Goal: Task Accomplishment & Management: Use online tool/utility

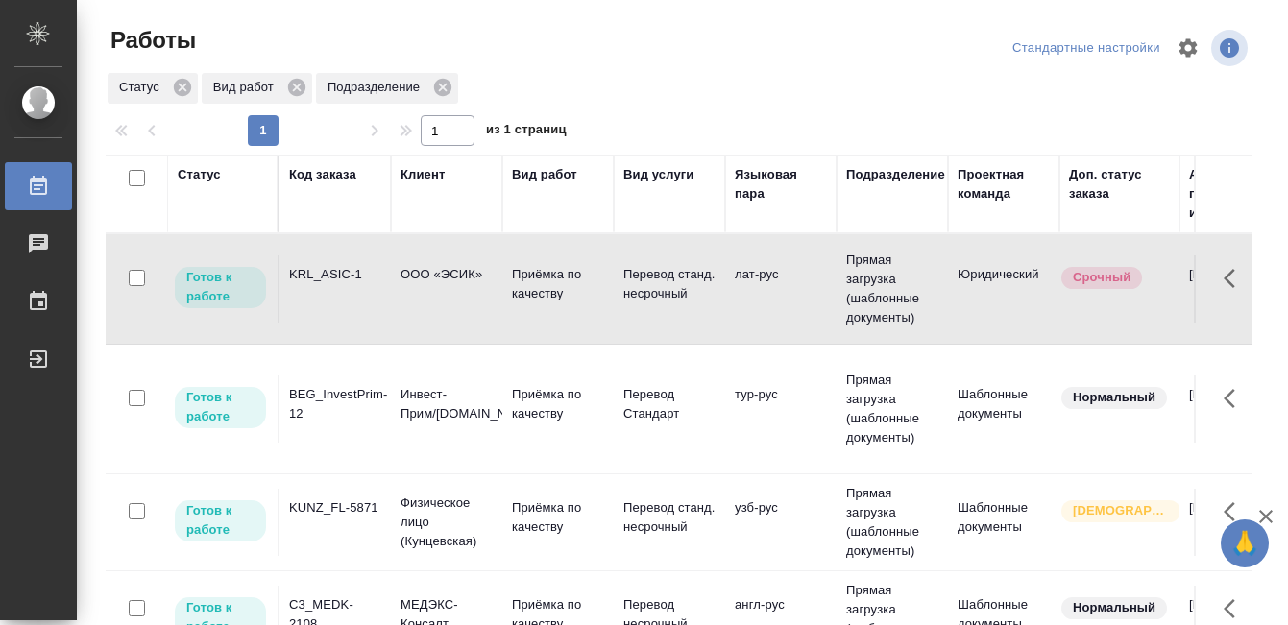
click at [209, 175] on div "Статус" at bounding box center [199, 174] width 43 height 19
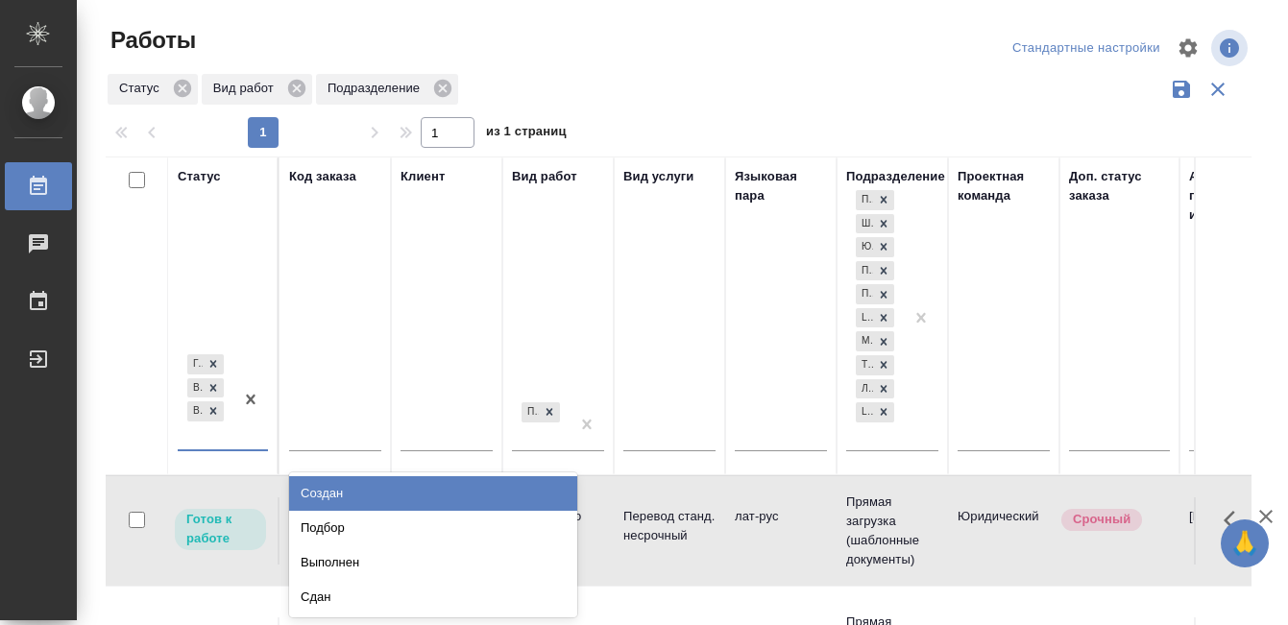
click at [227, 450] on th "Статус option Создан focused, 1 of 8. 5 results available. Use Up and Down to c…" at bounding box center [223, 316] width 111 height 319
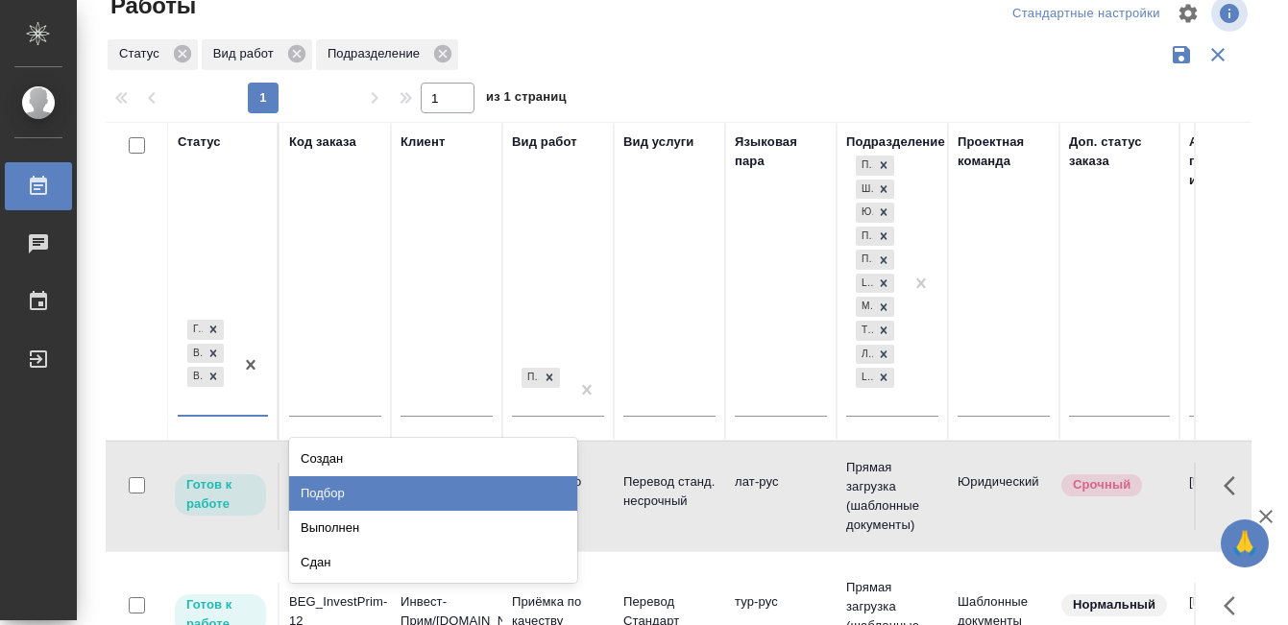
scroll to position [36, 0]
click at [340, 488] on div "Подбор" at bounding box center [433, 492] width 288 height 35
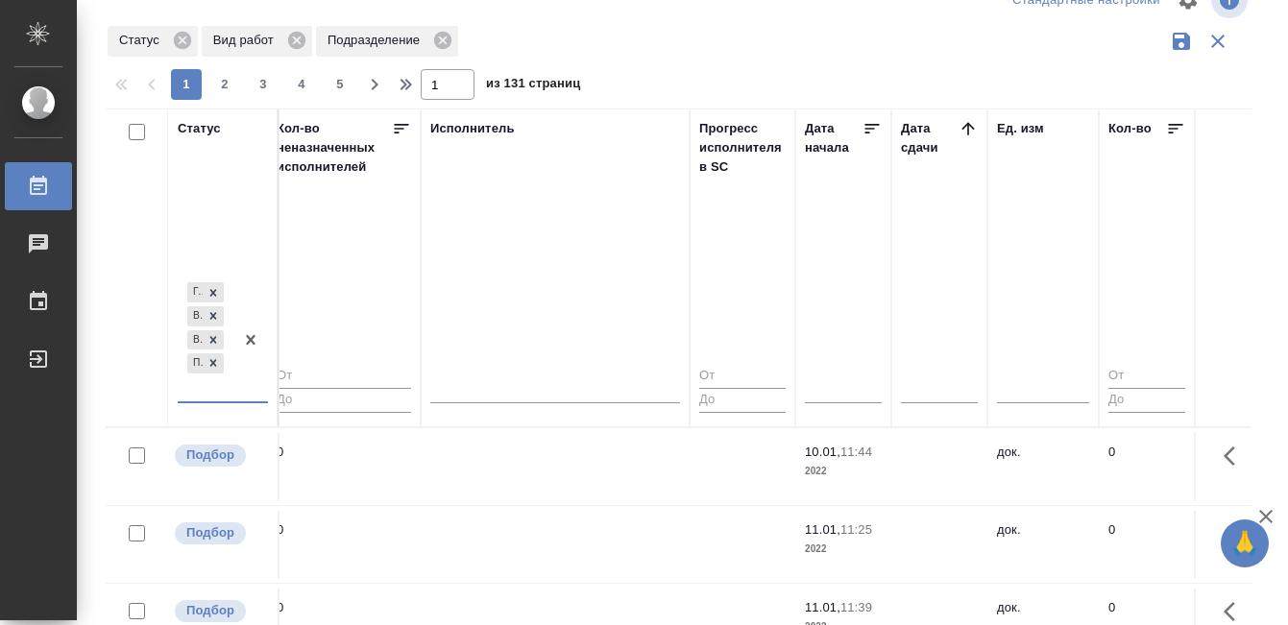
scroll to position [0, 1151]
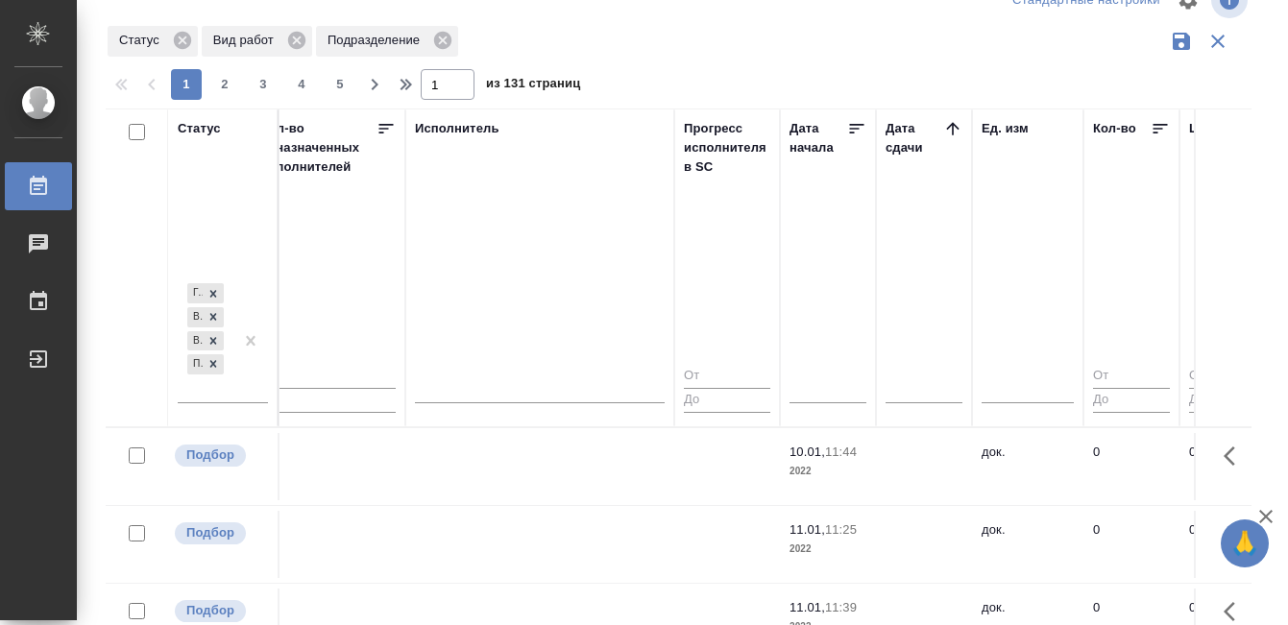
click at [945, 123] on icon at bounding box center [952, 128] width 19 height 19
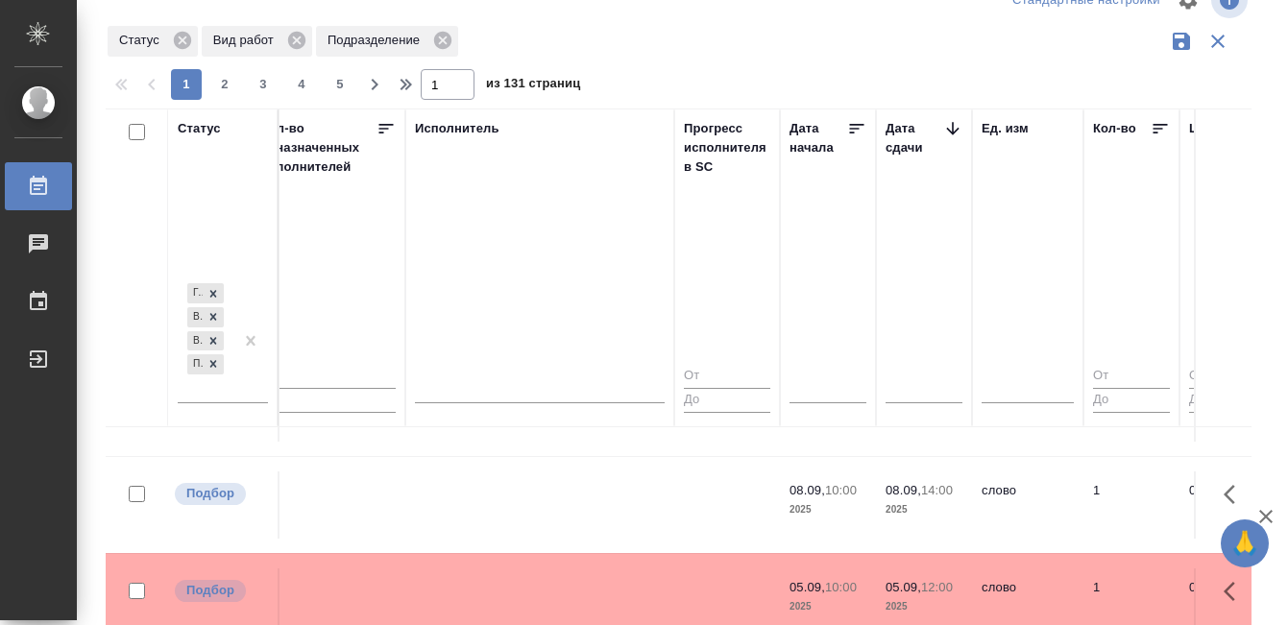
scroll to position [71, 1151]
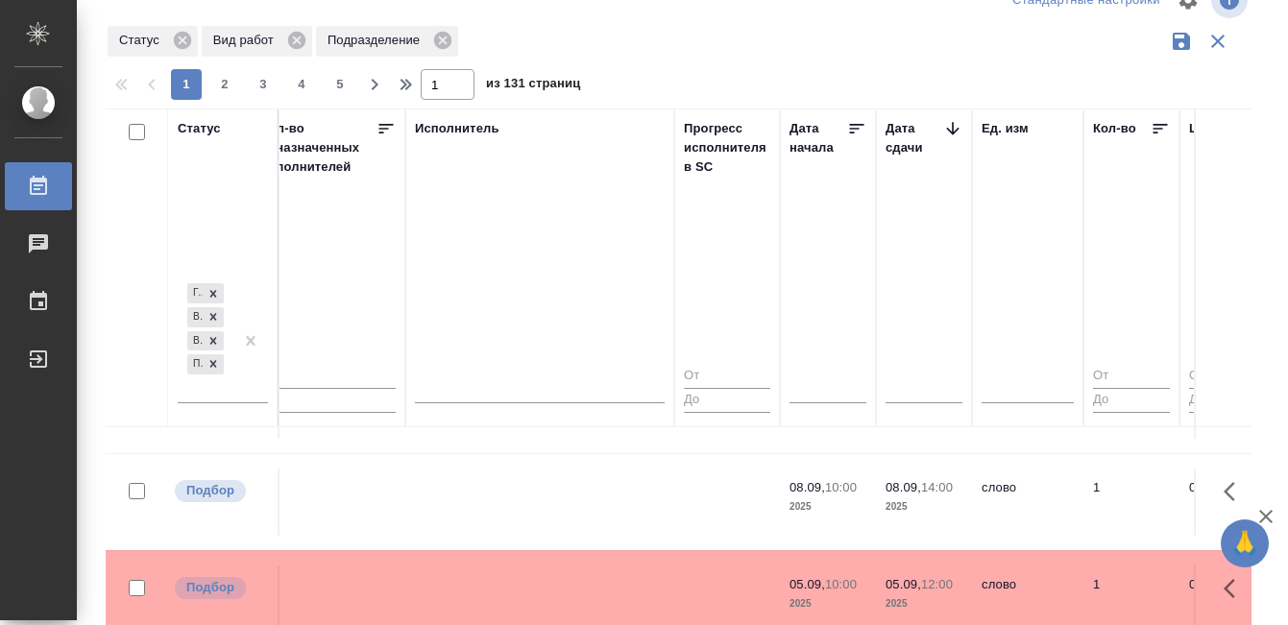
click at [565, 502] on td at bounding box center [539, 502] width 269 height 67
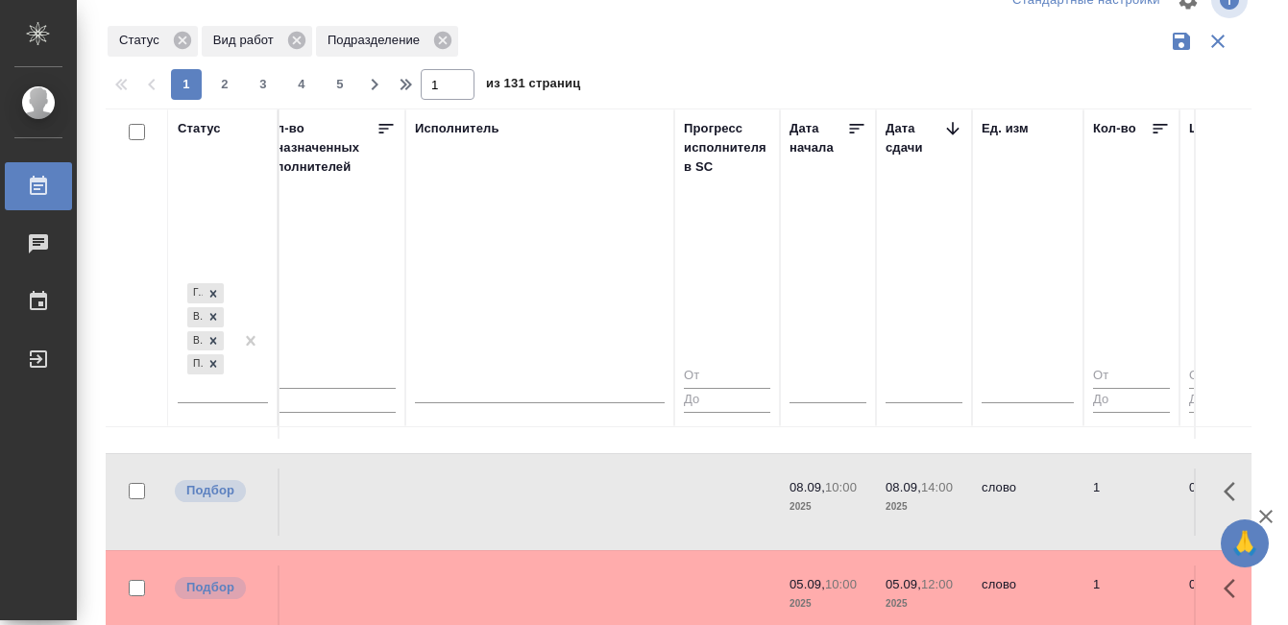
click at [565, 502] on td at bounding box center [539, 502] width 269 height 67
click at [623, 478] on div at bounding box center [540, 478] width 250 height 0
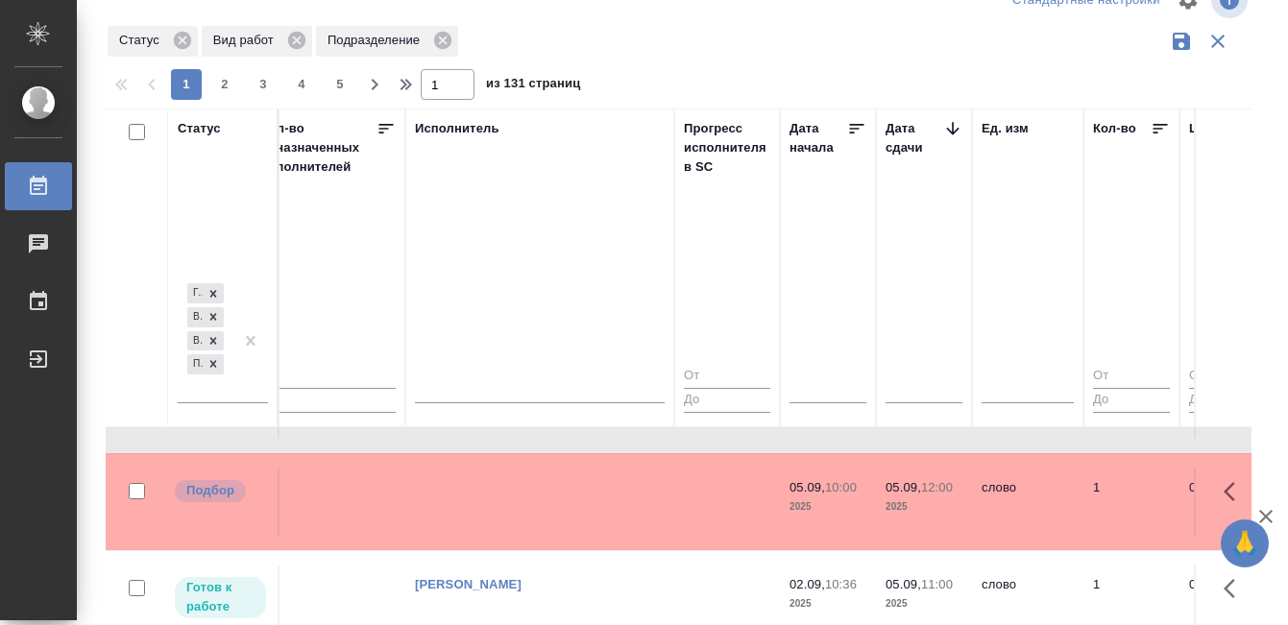
click at [571, 495] on td at bounding box center [539, 502] width 269 height 67
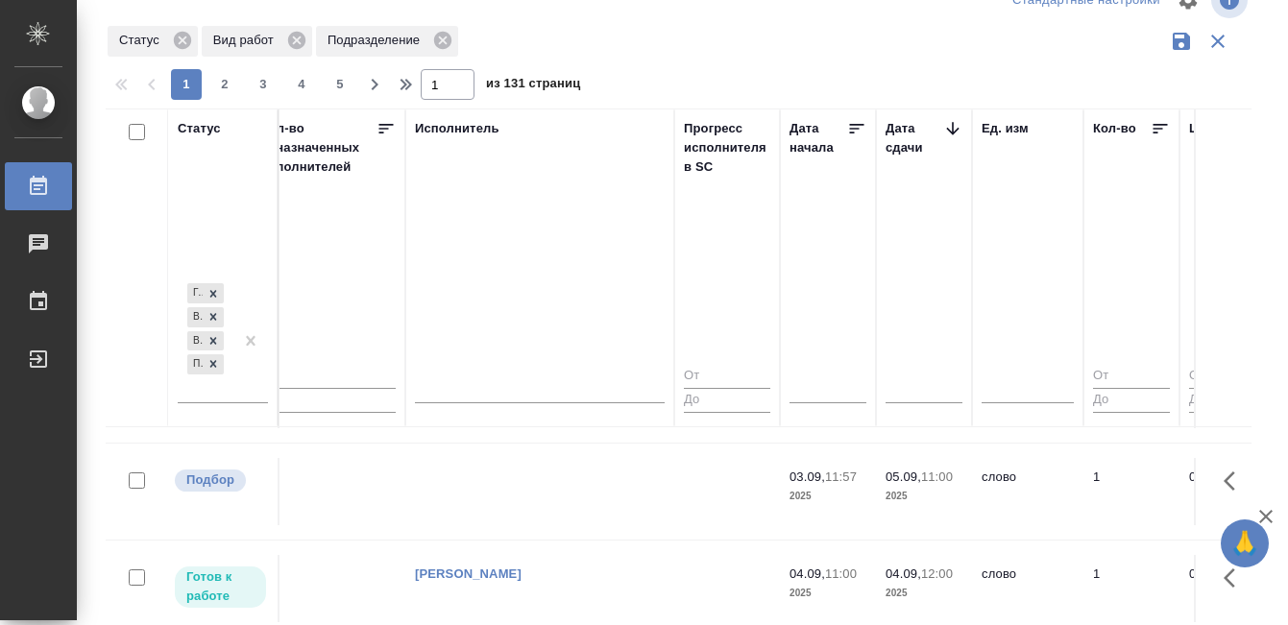
scroll to position [370, 1151]
click at [538, 479] on td at bounding box center [539, 494] width 269 height 67
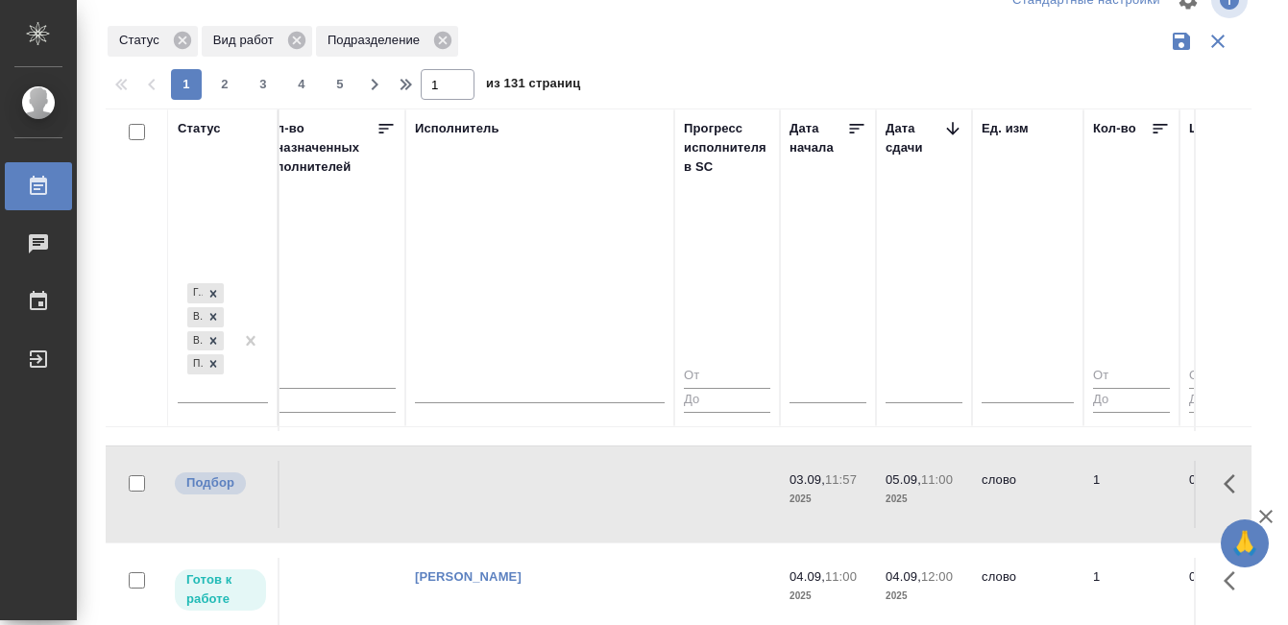
click at [538, 479] on td at bounding box center [539, 494] width 269 height 67
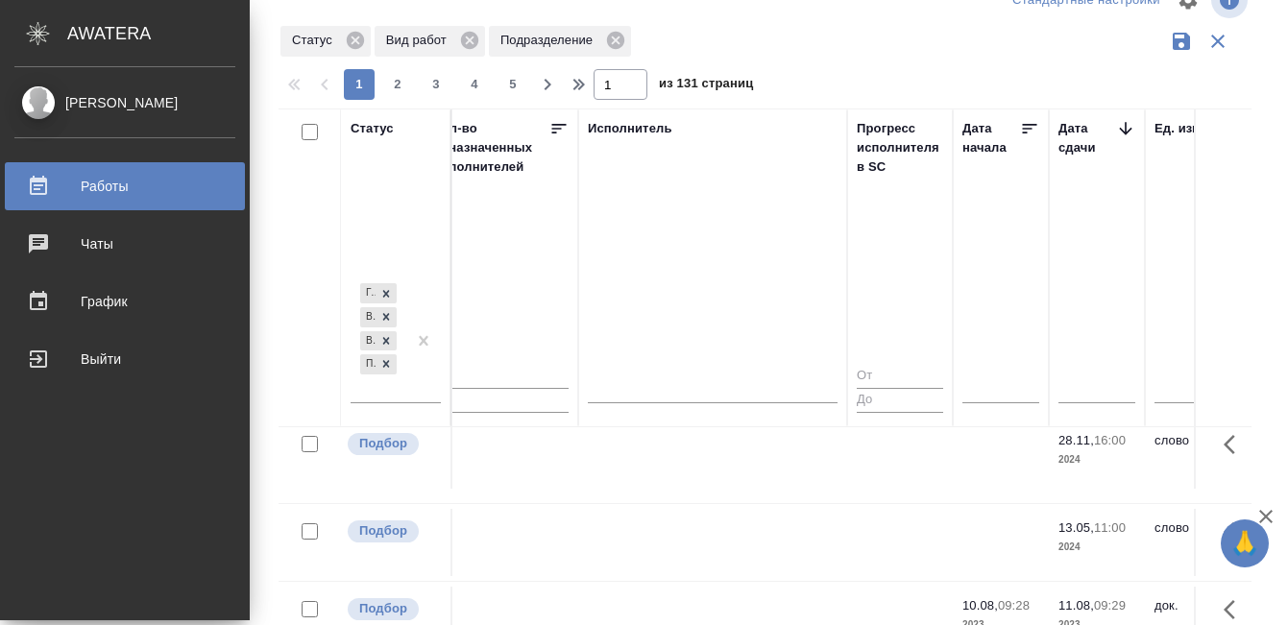
click at [37, 190] on div "Работы" at bounding box center [124, 186] width 221 height 29
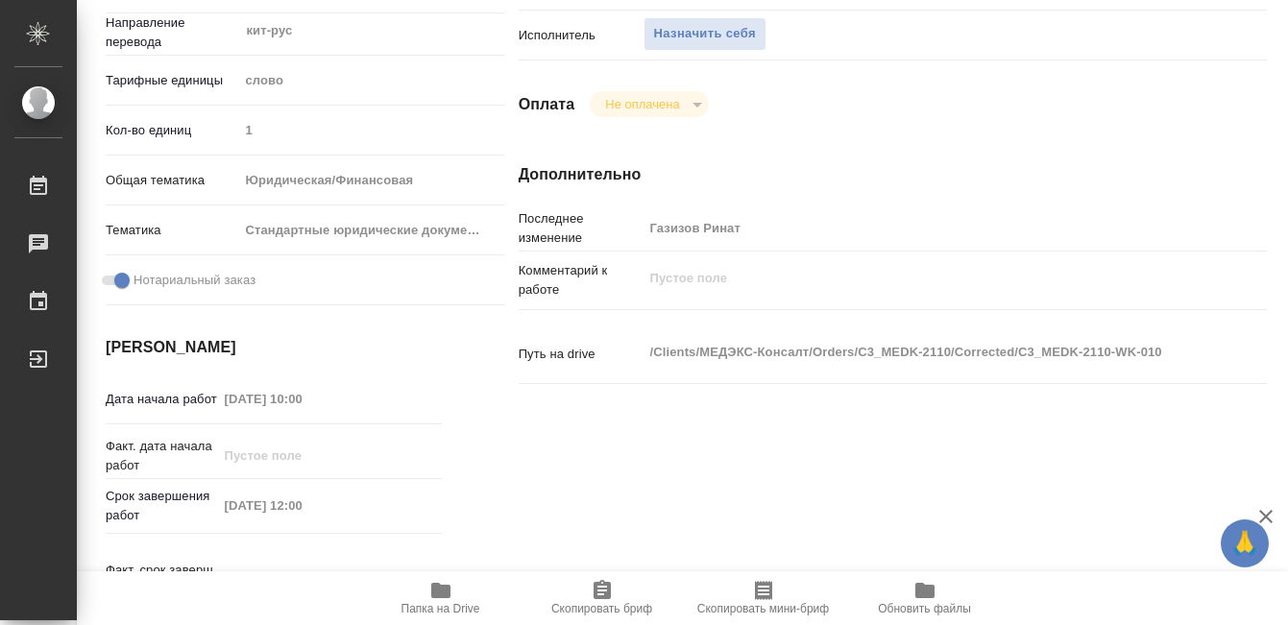
scroll to position [266, 0]
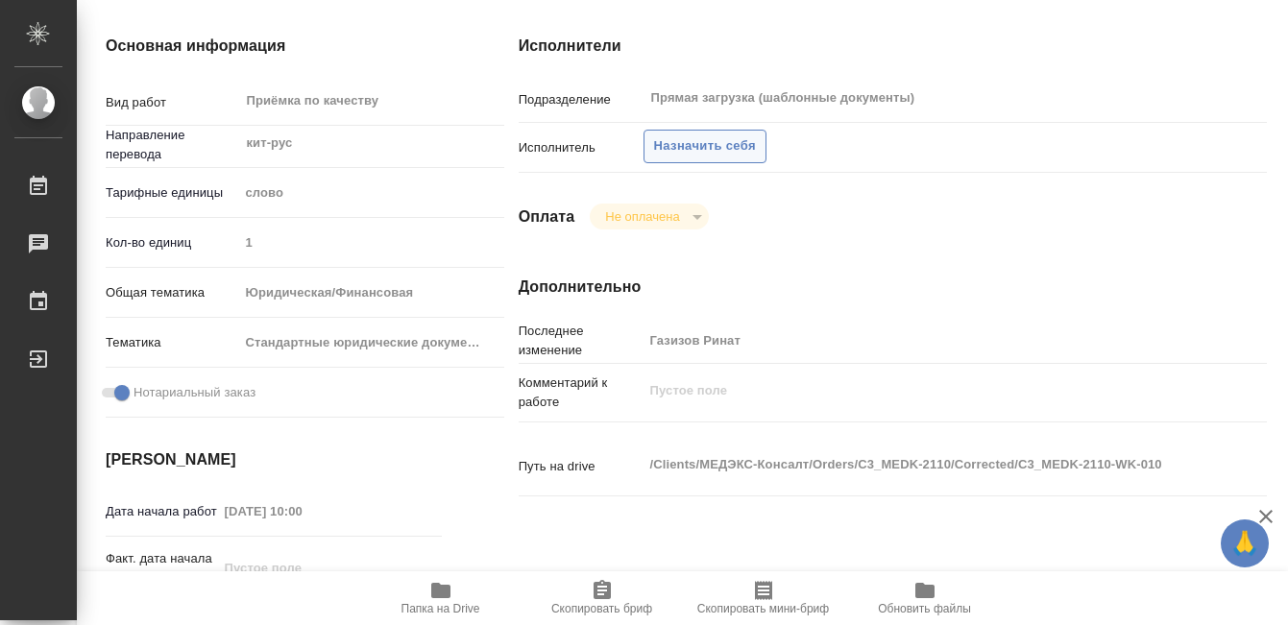
click at [723, 140] on span "Назначить себя" at bounding box center [705, 146] width 102 height 22
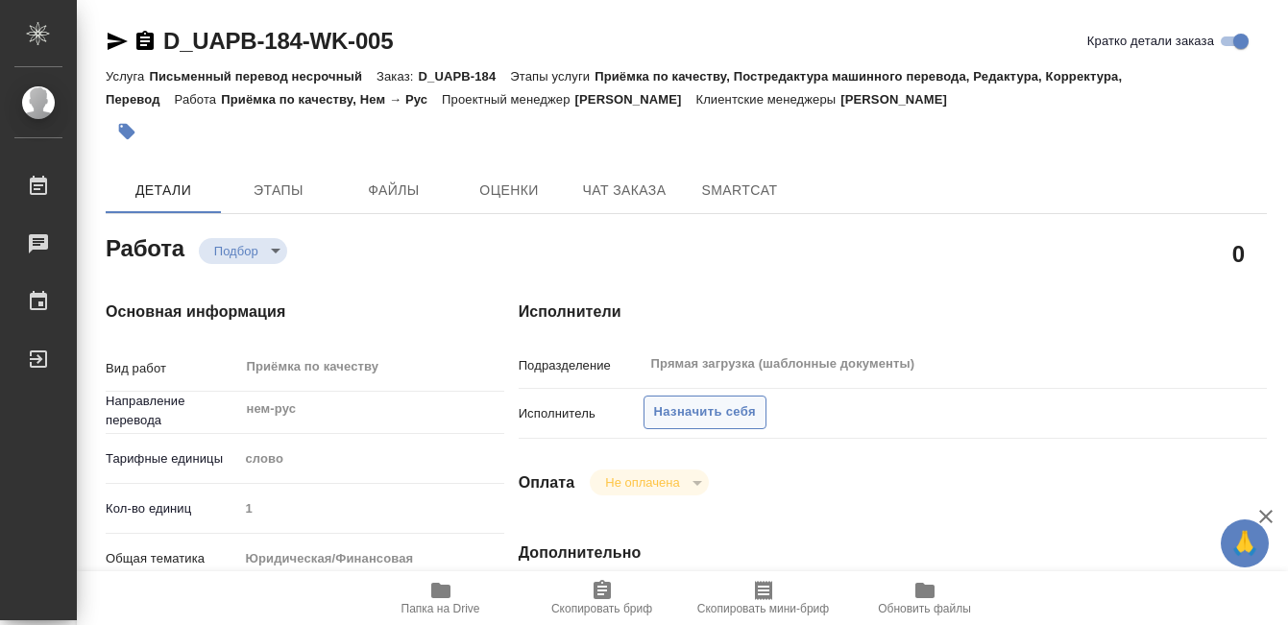
click at [692, 407] on span "Назначить себя" at bounding box center [705, 413] width 102 height 22
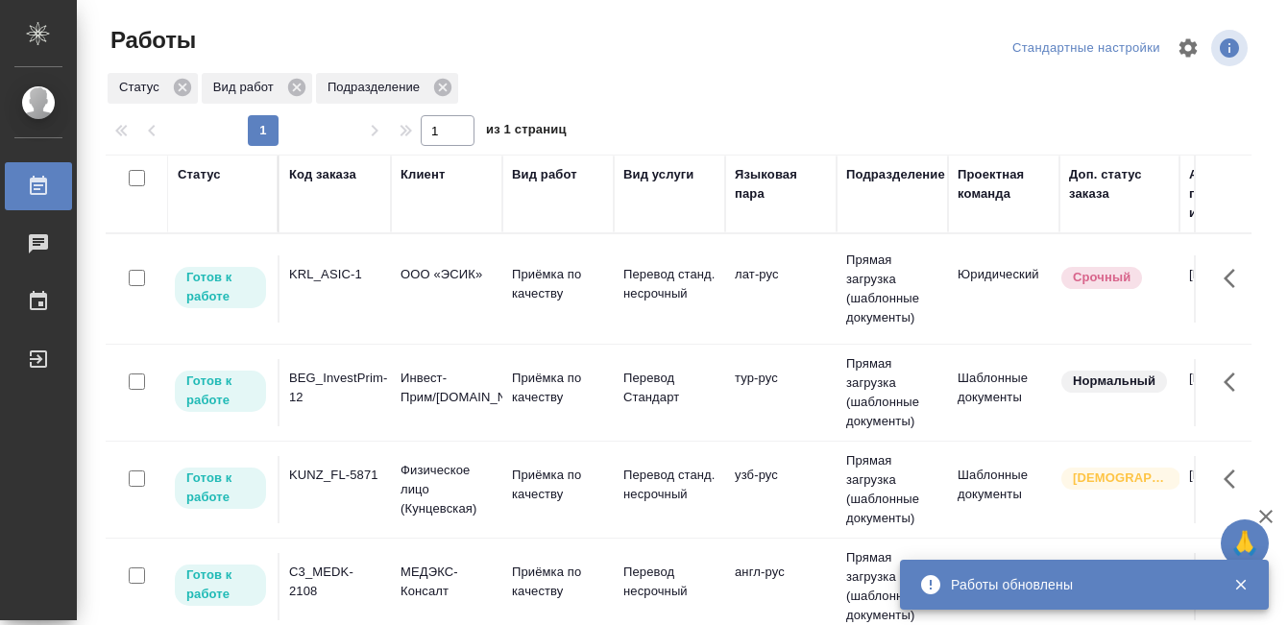
click at [670, 20] on div "Работы Стандартные настройки Статус Вид работ Подразделение 1 1 из 1 страниц Ст…" at bounding box center [686, 428] width 1182 height 857
